Goal: Navigation & Orientation: Find specific page/section

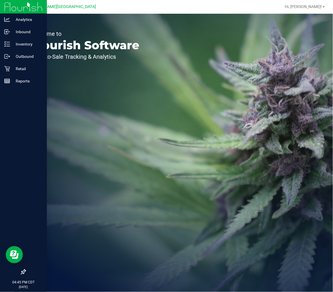
click at [3, 130] on div at bounding box center [23, 176] width 47 height 179
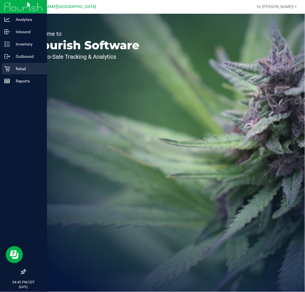
click at [33, 70] on p "Retail" at bounding box center [27, 68] width 34 height 7
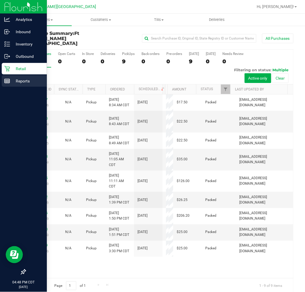
click at [11, 76] on div "Reports" at bounding box center [24, 80] width 45 height 11
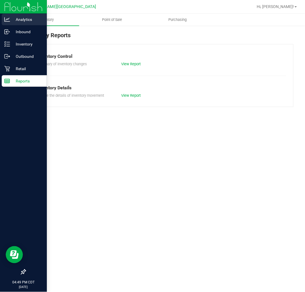
click at [13, 19] on p "Analytics" at bounding box center [27, 19] width 34 height 7
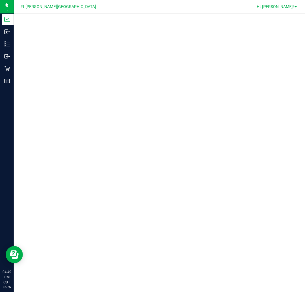
click at [287, 7] on span "Hi, [PERSON_NAME]!" at bounding box center [275, 6] width 37 height 5
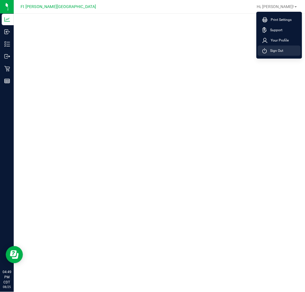
click at [277, 48] on span "Sign Out" at bounding box center [275, 51] width 17 height 6
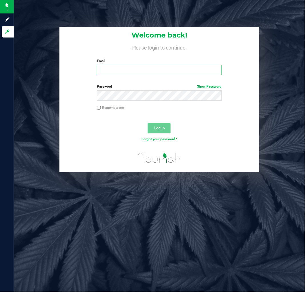
click at [151, 72] on input "Email" at bounding box center [159, 70] width 125 height 10
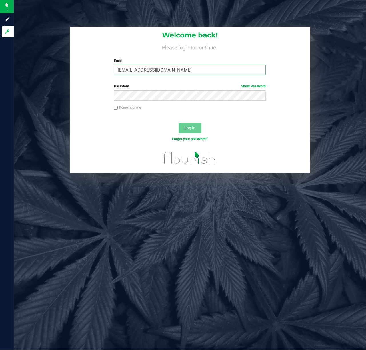
type input "[EMAIL_ADDRESS][DOMAIN_NAME]"
click at [179, 123] on button "Log In" at bounding box center [190, 128] width 23 height 10
